Goal: Information Seeking & Learning: Find specific fact

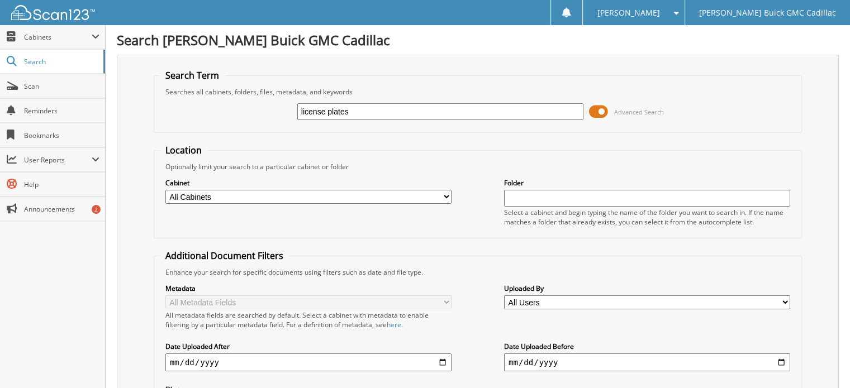
type input "license plates"
click at [389, 115] on input "license plates" at bounding box center [440, 111] width 286 height 17
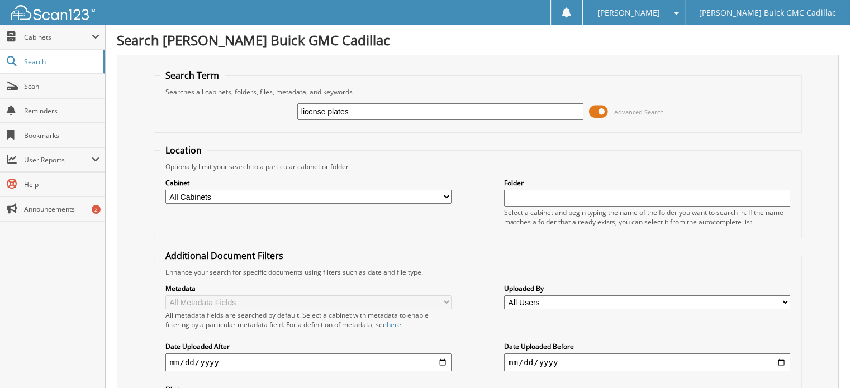
click at [389, 115] on input "license plates" at bounding box center [440, 111] width 286 height 17
click at [75, 44] on span "Cabinets" at bounding box center [52, 37] width 105 height 24
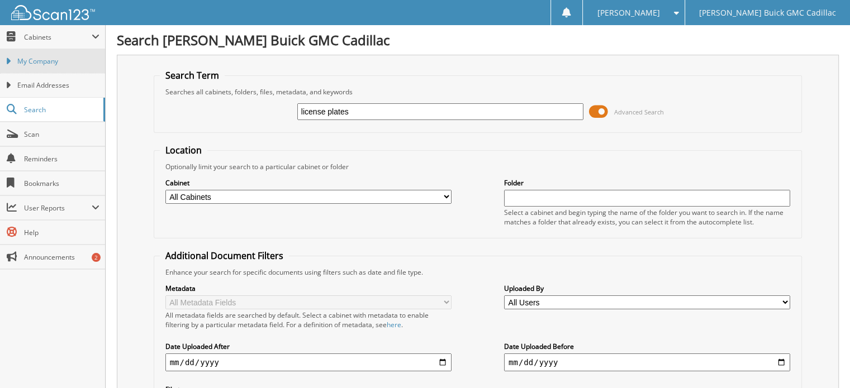
click at [19, 66] on link "My Company" at bounding box center [52, 61] width 105 height 24
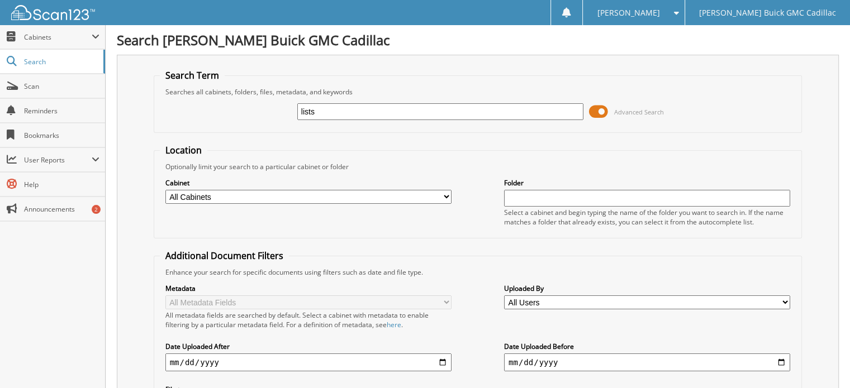
type input "lists"
click at [302, 112] on input "lists" at bounding box center [440, 111] width 286 height 17
click at [299, 112] on input "lists" at bounding box center [440, 111] width 286 height 17
type input "plates lists"
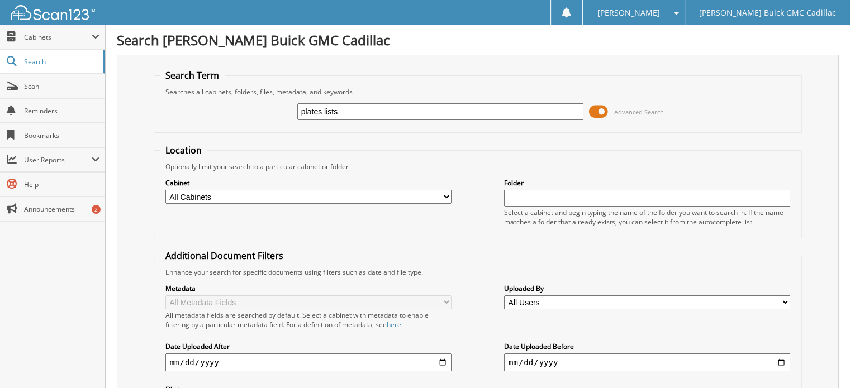
click at [403, 118] on input "plates lists" at bounding box center [440, 111] width 286 height 17
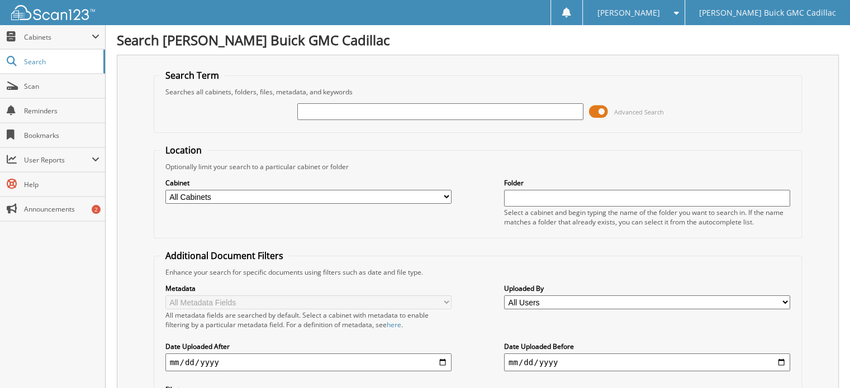
click at [515, 37] on h1 "Search [PERSON_NAME] Buick GMC Cadillac" at bounding box center [478, 40] width 722 height 18
click at [318, 180] on label "Cabinet" at bounding box center [308, 182] width 286 height 9
click at [318, 183] on label "Cabinet" at bounding box center [308, 182] width 286 height 9
click at [317, 190] on select "All Cabinets 401K ACCOUNTS PAYABLE BANKS COLLISION CENTER DEAD DEALS DEALER TRA…" at bounding box center [308, 197] width 286 height 14
click at [616, 195] on input "text" at bounding box center [647, 198] width 286 height 17
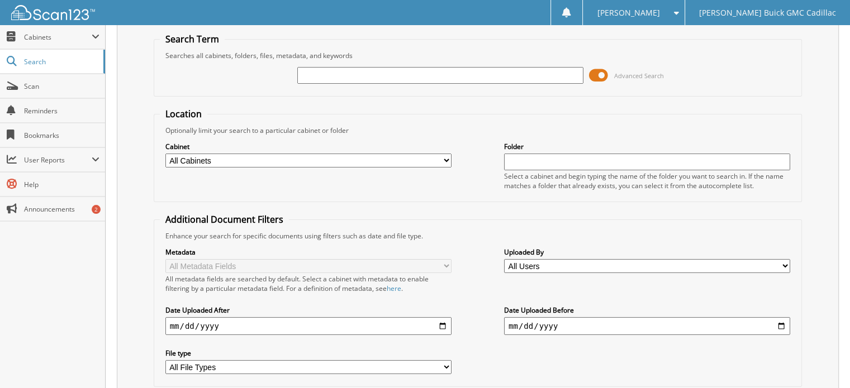
scroll to position [56, 0]
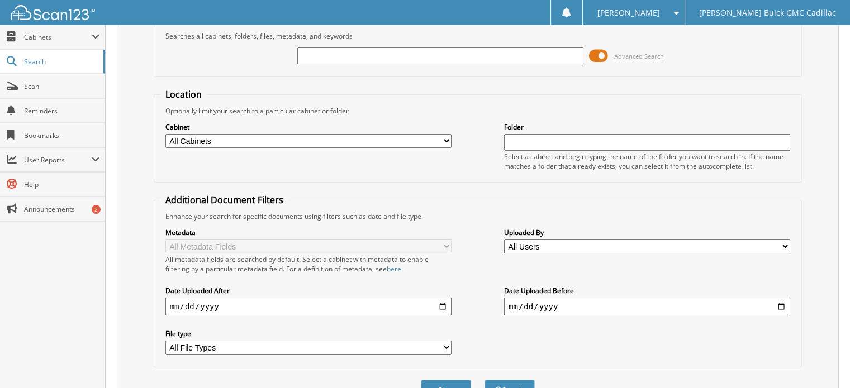
click at [584, 245] on select "All Users Angela Stamness APRIL PUENTE ASHLEY KNIGHT Ashley Marshall Ashley Sua…" at bounding box center [647, 247] width 286 height 14
select select "489"
click at [504, 240] on select "All Users Angela Stamness APRIL PUENTE ASHLEY KNIGHT Ashley Marshall Ashley Sua…" at bounding box center [647, 247] width 286 height 14
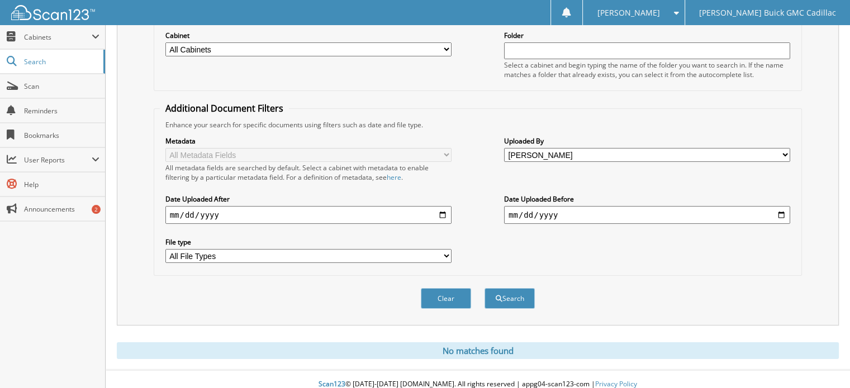
scroll to position [148, 0]
click at [503, 288] on button "Search" at bounding box center [509, 298] width 50 height 21
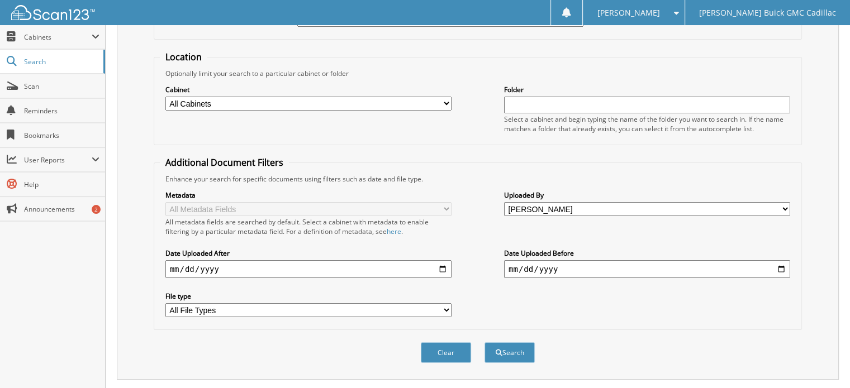
scroll to position [36, 0]
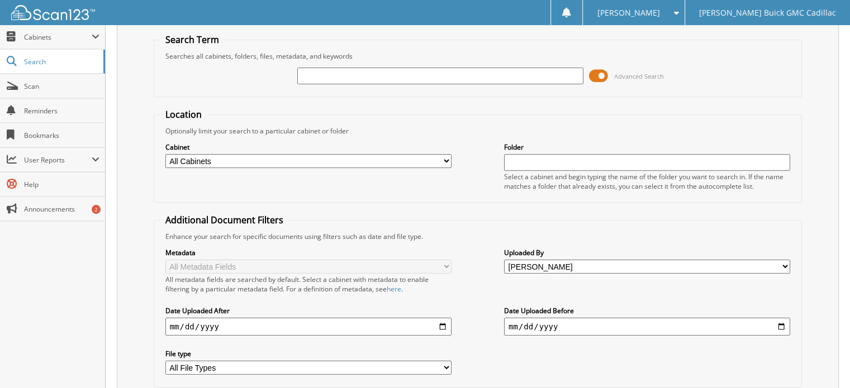
click at [333, 77] on input "text" at bounding box center [440, 76] width 286 height 17
type input "license plate"
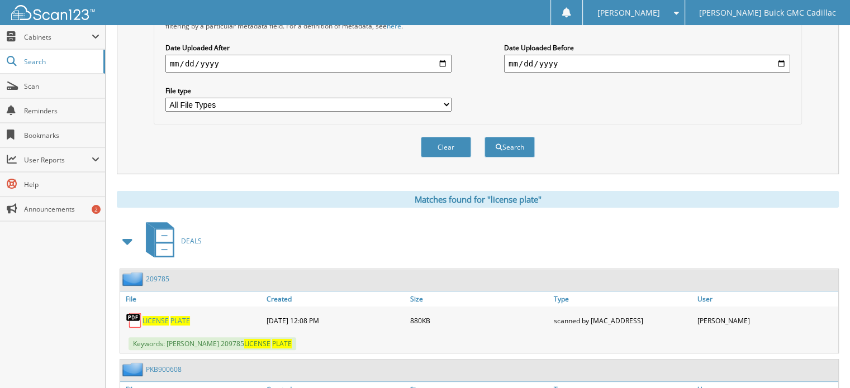
scroll to position [279, 0]
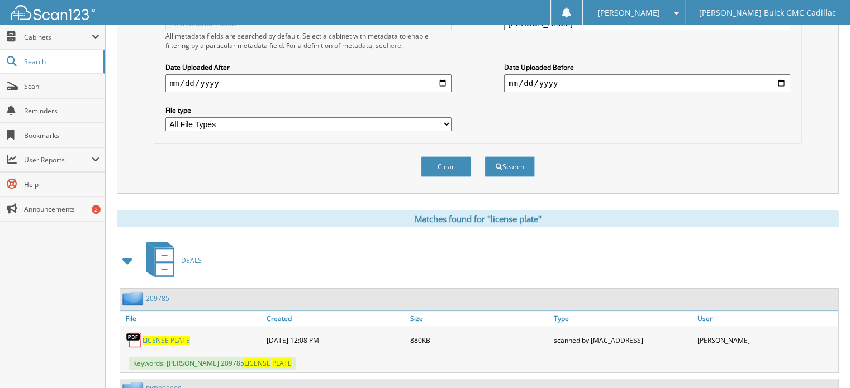
click at [125, 251] on span at bounding box center [128, 261] width 16 height 20
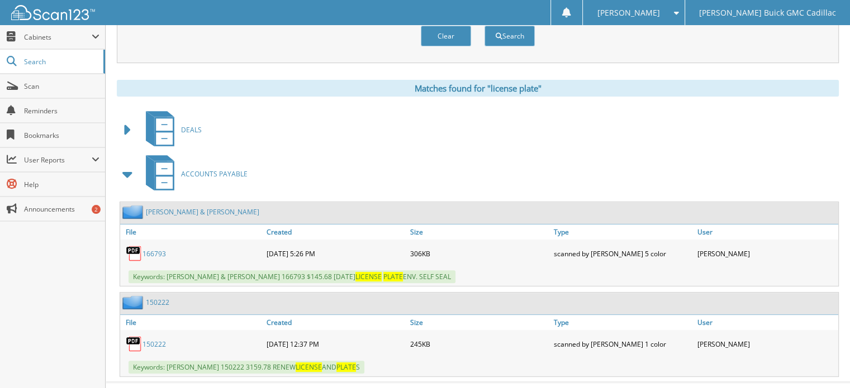
scroll to position [418, 0]
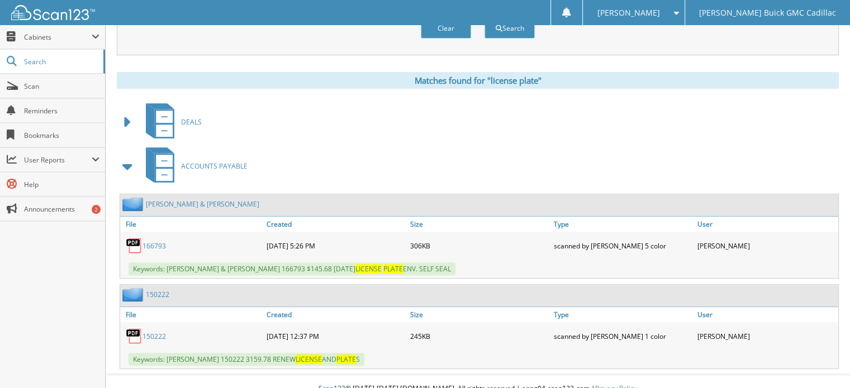
click at [123, 156] on span at bounding box center [128, 166] width 16 height 20
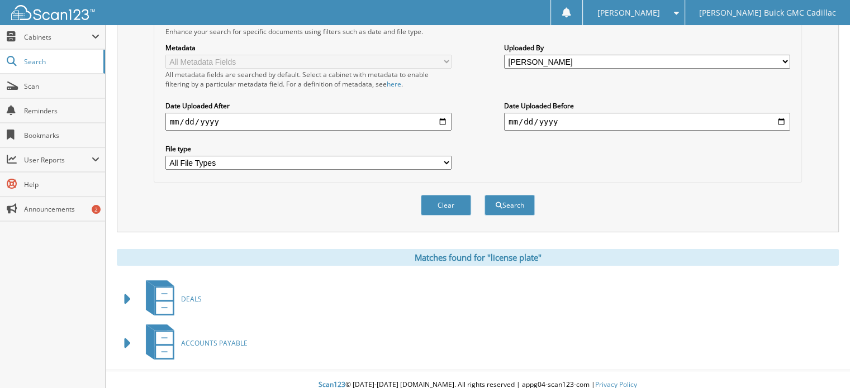
click at [337, 113] on input "date" at bounding box center [308, 122] width 286 height 18
click at [445, 113] on input "date" at bounding box center [308, 122] width 286 height 18
type input "[DATE]"
click at [391, 158] on select "All File Types PDF TIF" at bounding box center [308, 163] width 286 height 14
click at [395, 157] on select "All File Types PDF TIF" at bounding box center [308, 163] width 286 height 14
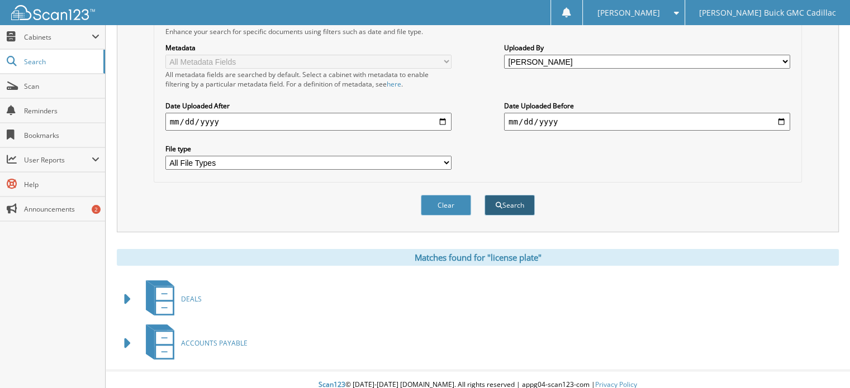
drag, startPoint x: 507, startPoint y: 182, endPoint x: 512, endPoint y: 194, distance: 12.6
click at [508, 183] on div "Clear Search" at bounding box center [478, 205] width 649 height 45
click at [512, 195] on button "Search" at bounding box center [509, 205] width 50 height 21
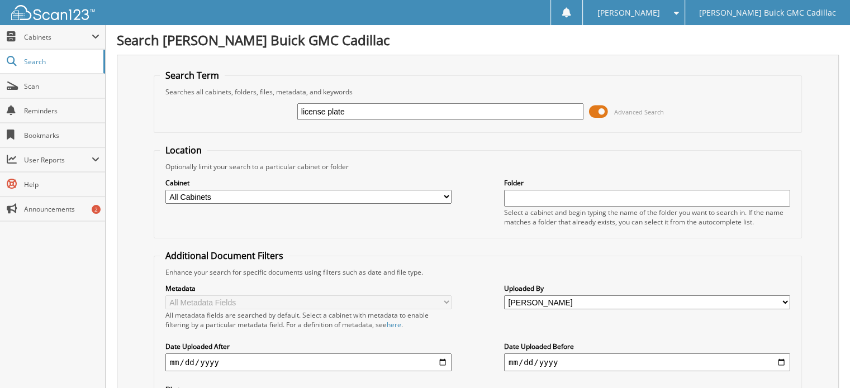
click at [454, 118] on input "license plate" at bounding box center [440, 111] width 286 height 17
type input "plate"
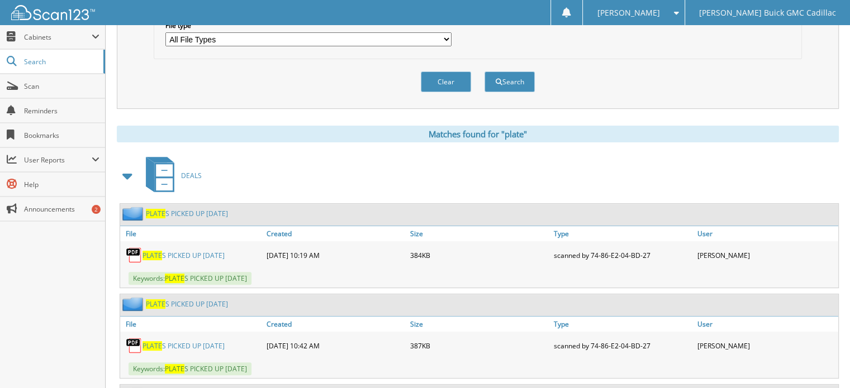
scroll to position [447, 0]
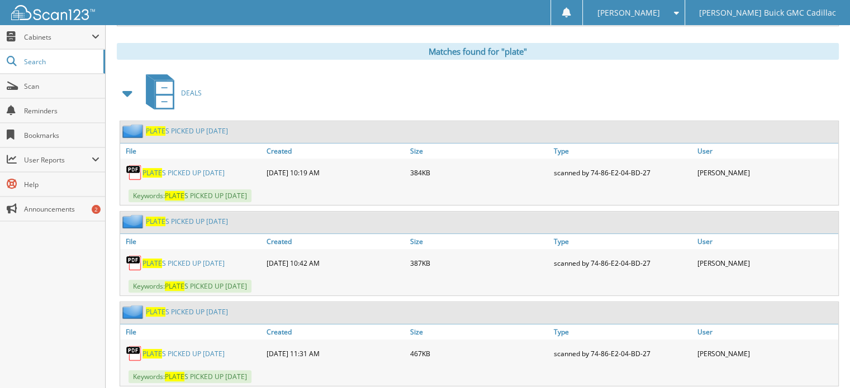
click at [169, 168] on link "PLATE S PICKED UP [DATE]" at bounding box center [183, 172] width 82 height 9
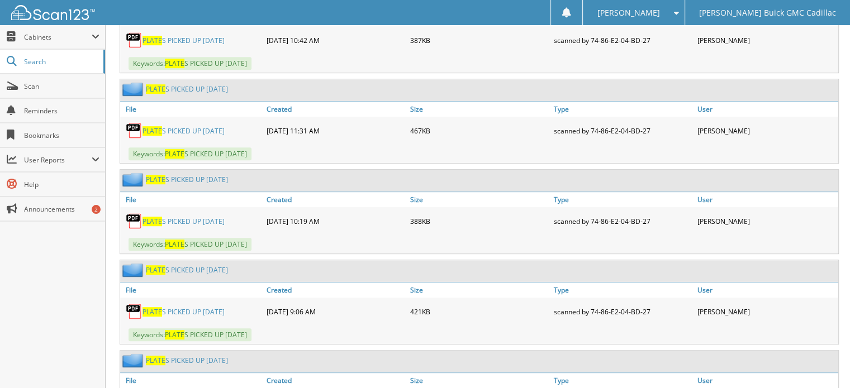
scroll to position [670, 0]
click at [216, 216] on link "PLATE S PICKED UP [DATE]" at bounding box center [183, 220] width 82 height 9
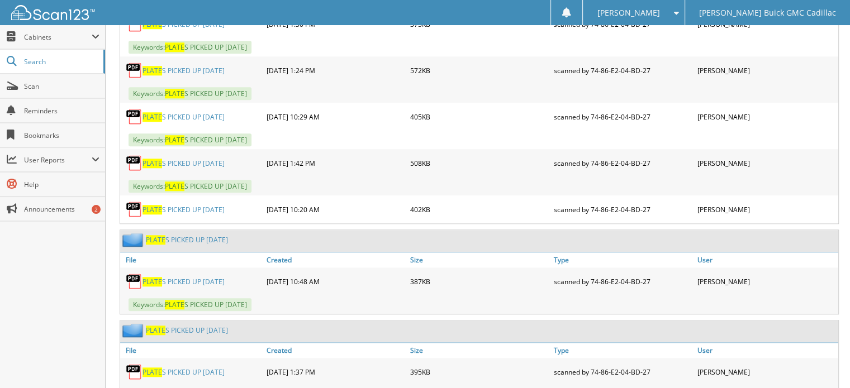
scroll to position [1229, 0]
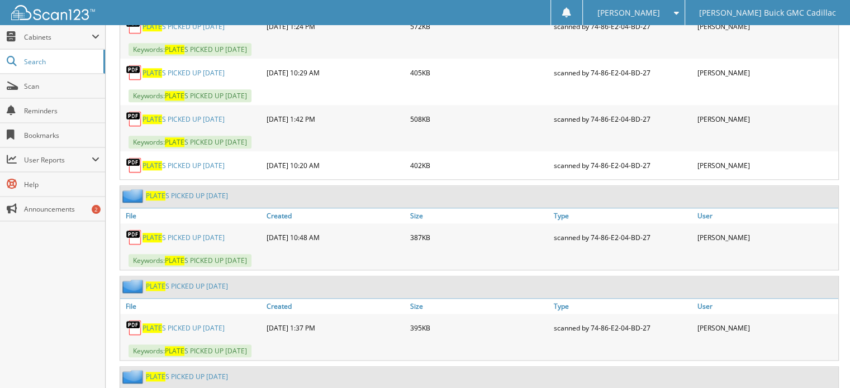
click at [213, 161] on link "PLATE S PICKED UP [DATE]" at bounding box center [183, 165] width 82 height 9
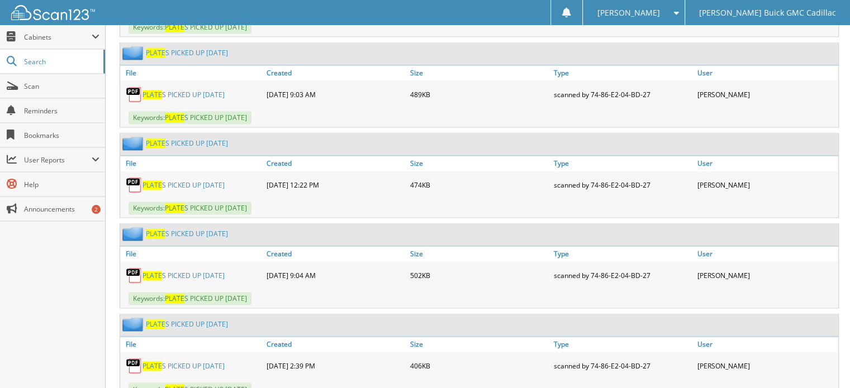
scroll to position [1788, 0]
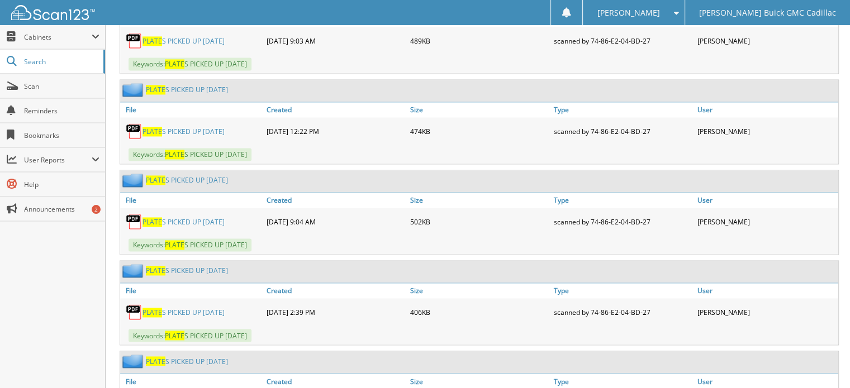
click at [206, 127] on link "PLATE S PICKED UP [DATE]" at bounding box center [183, 131] width 82 height 9
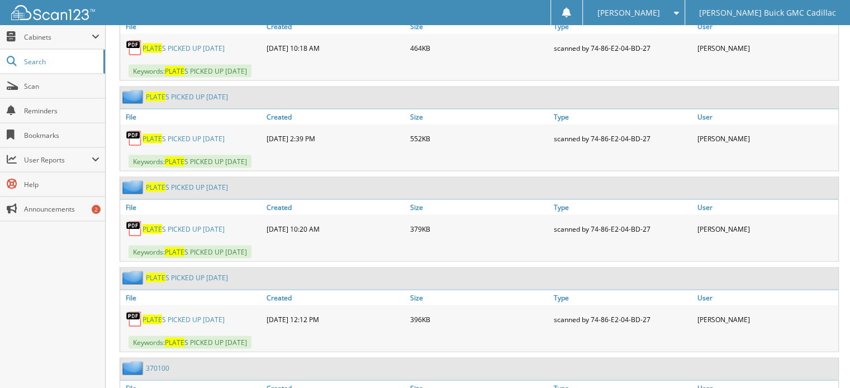
scroll to position [2123, 0]
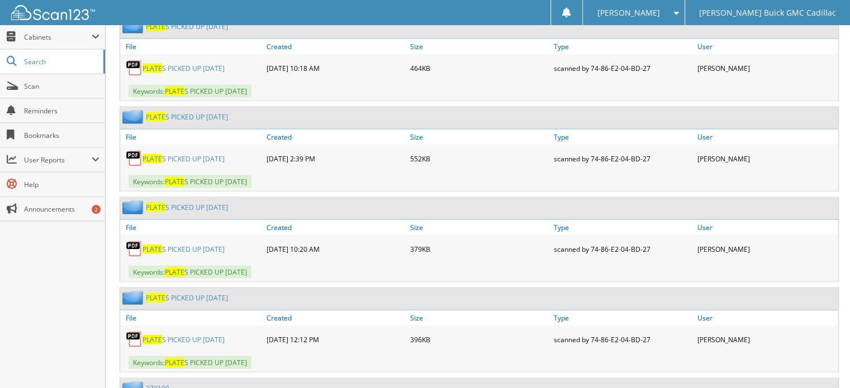
click at [211, 244] on link "PLATE S PICKED UP [DATE]" at bounding box center [183, 248] width 82 height 9
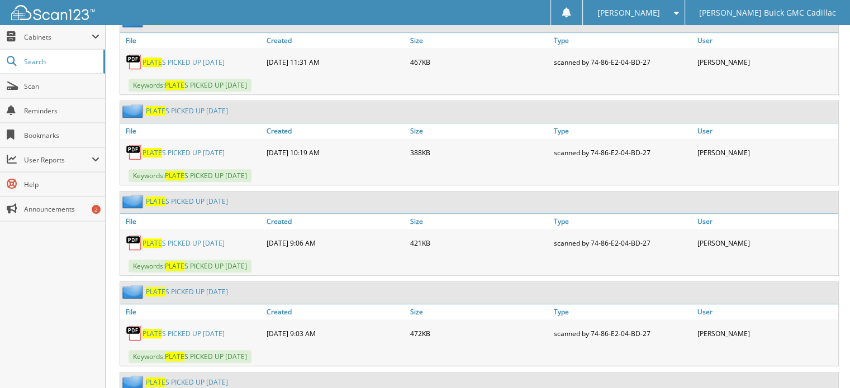
scroll to position [726, 0]
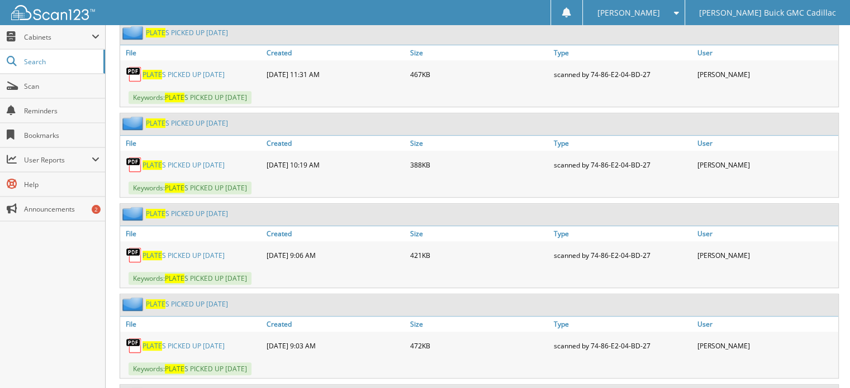
click at [211, 160] on link "PLATE S PICKED UP [DATE]" at bounding box center [183, 164] width 82 height 9
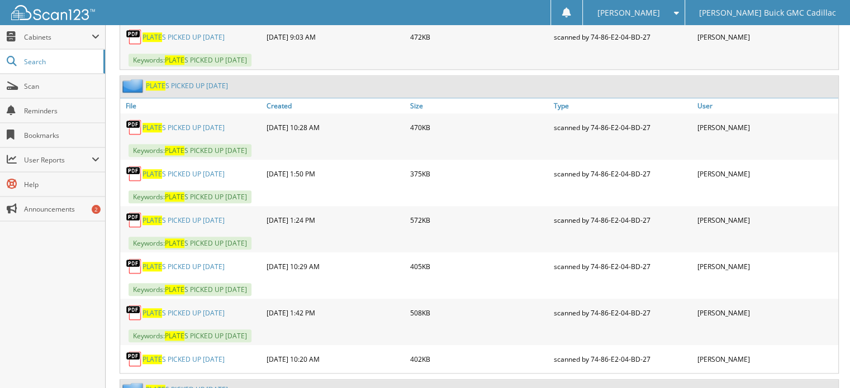
scroll to position [1062, 0]
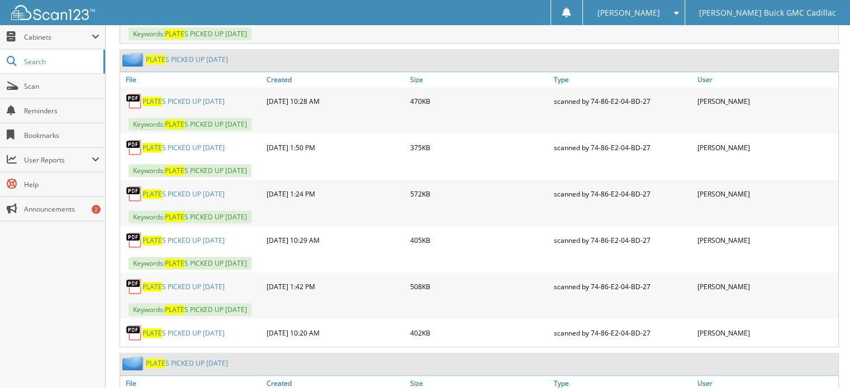
click at [207, 55] on link "PLATE S PICKED UP [DATE]" at bounding box center [187, 59] width 82 height 9
